Goal: Book appointment/travel/reservation

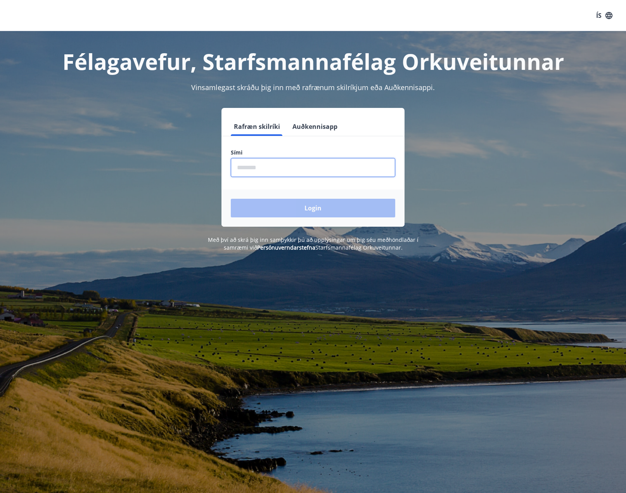
click at [323, 170] on input "phone" at bounding box center [313, 167] width 165 height 19
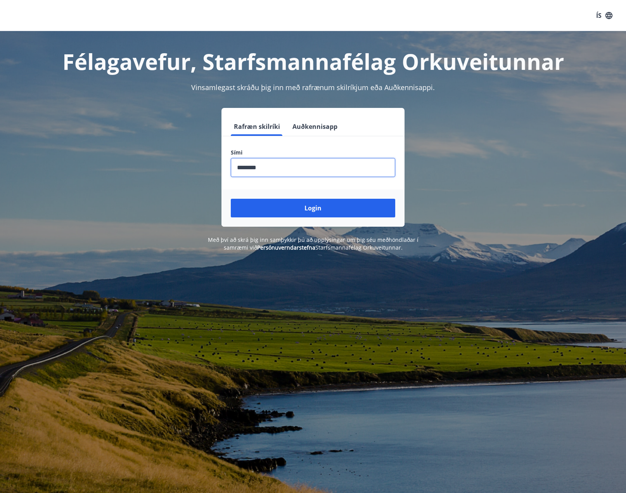
type input "********"
click at [231, 199] on button "Login" at bounding box center [313, 208] width 165 height 19
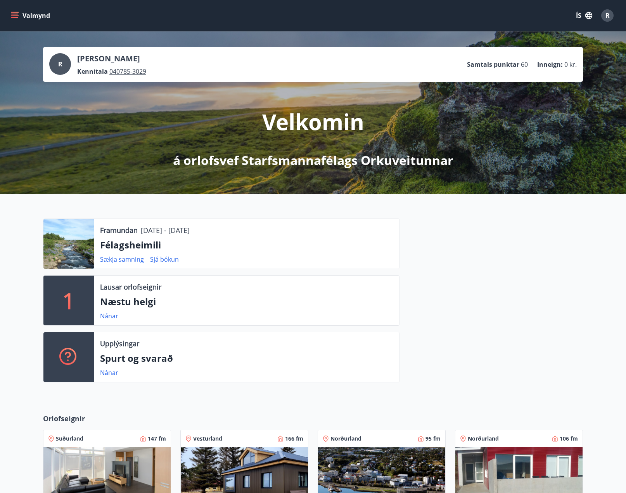
click at [419, 311] on div at bounding box center [491, 303] width 183 height 170
click at [111, 318] on link "Nánar" at bounding box center [109, 316] width 18 height 9
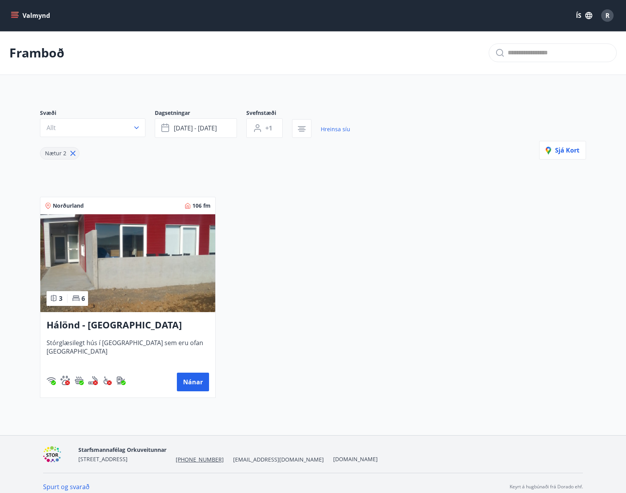
click at [143, 278] on img at bounding box center [127, 263] width 175 height 98
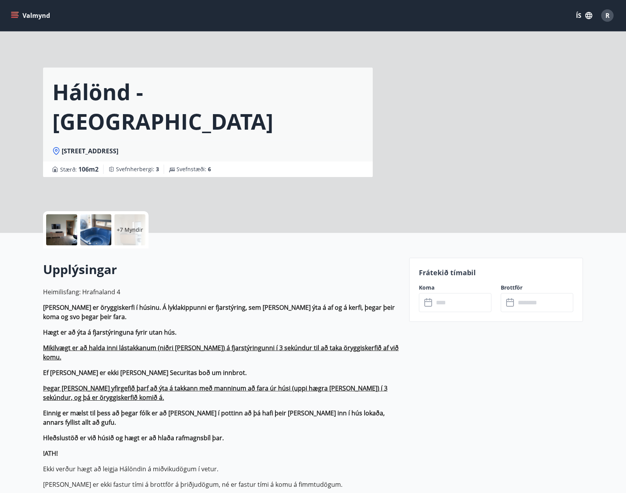
click at [135, 228] on p "+7 Myndir" at bounding box center [130, 230] width 26 height 8
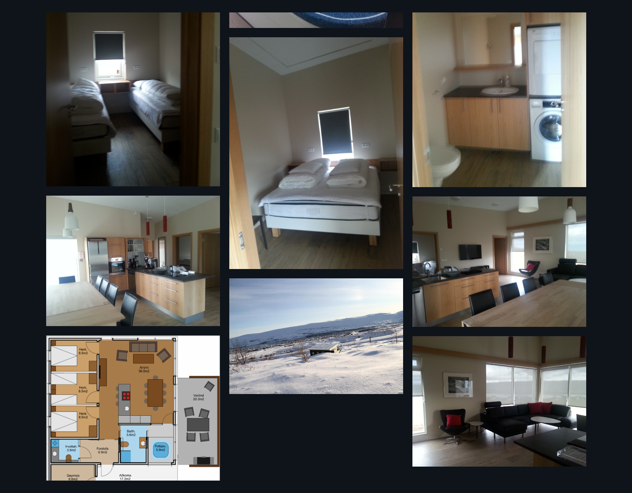
scroll to position [356, 0]
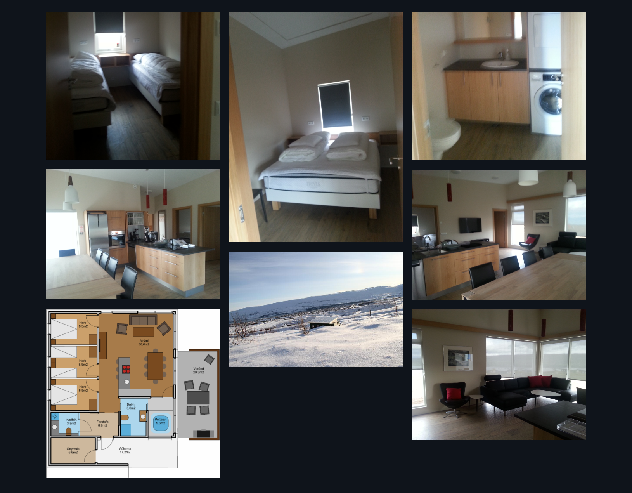
click at [321, 292] on img at bounding box center [316, 309] width 174 height 116
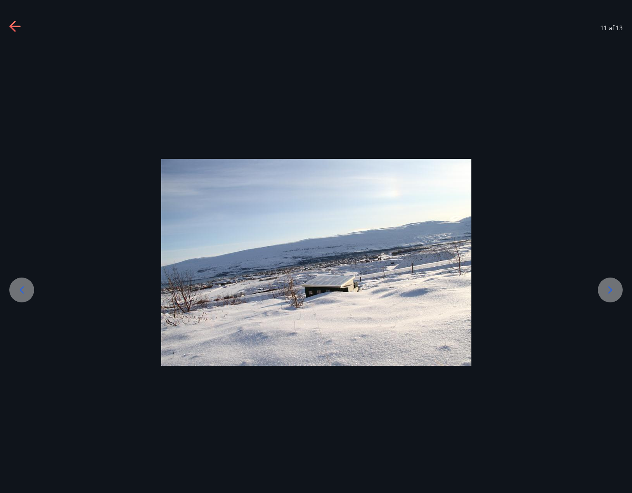
click at [8, 29] on div "11 af 13" at bounding box center [316, 27] width 632 height 31
click at [15, 28] on icon at bounding box center [15, 27] width 12 height 12
